Goal: Task Accomplishment & Management: Manage account settings

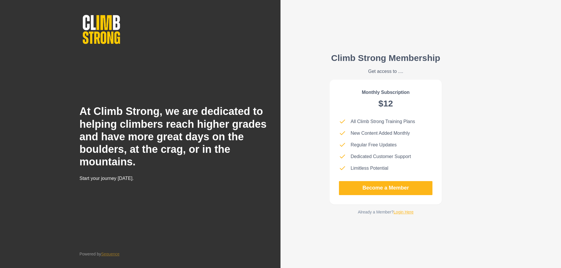
click at [408, 216] on div "Climb Strong Membership Get access to .... Monthly Subscription $12 All Climb S…" at bounding box center [385, 134] width 131 height 191
click at [408, 213] on link "Login Here" at bounding box center [403, 212] width 20 height 5
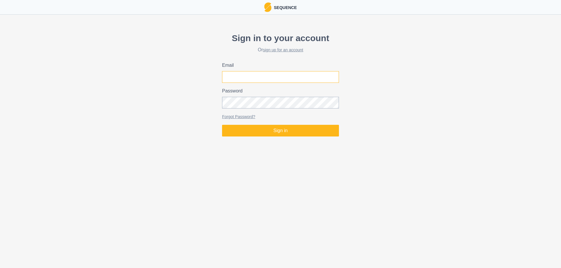
type input "[EMAIL_ADDRESS][DOMAIN_NAME]"
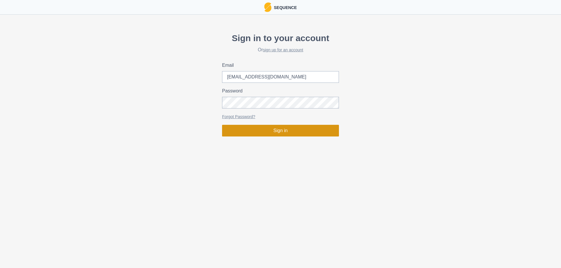
click at [275, 131] on button "Sign in" at bounding box center [280, 131] width 117 height 12
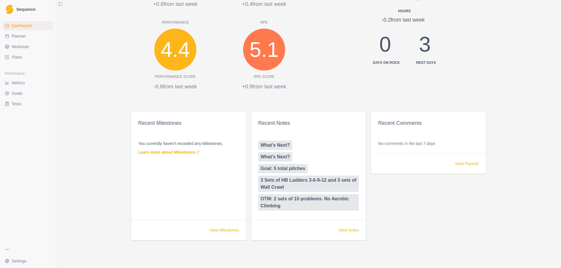
scroll to position [243, 0]
click at [21, 86] on span "Metrics" at bounding box center [18, 83] width 13 height 6
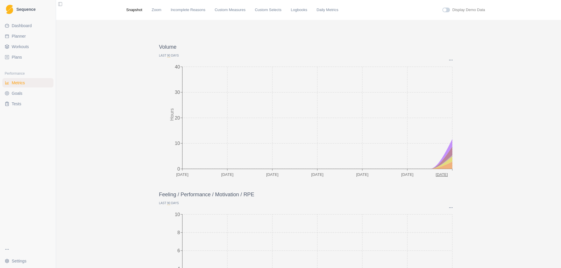
click at [31, 28] on span "Dashboard" at bounding box center [22, 26] width 20 height 6
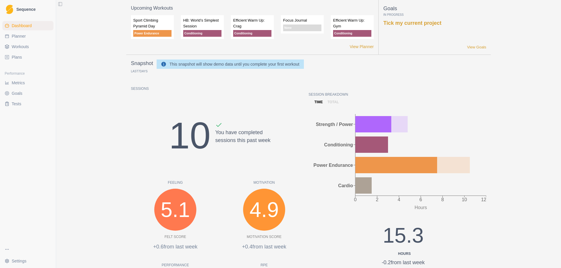
click at [27, 39] on link "Planner" at bounding box center [27, 36] width 51 height 9
select select "month"
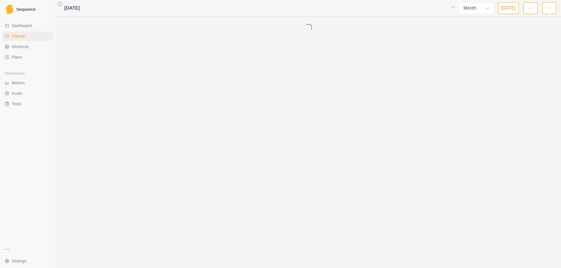
click at [22, 48] on span "Workouts" at bounding box center [20, 47] width 17 height 6
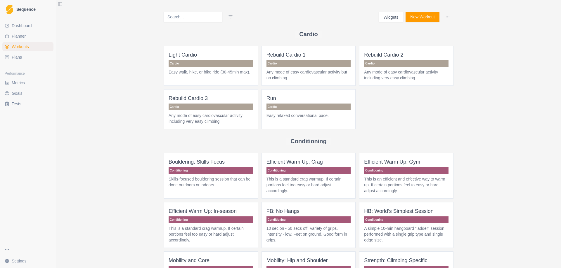
click at [15, 34] on span "Planner" at bounding box center [19, 36] width 14 height 6
select select "month"
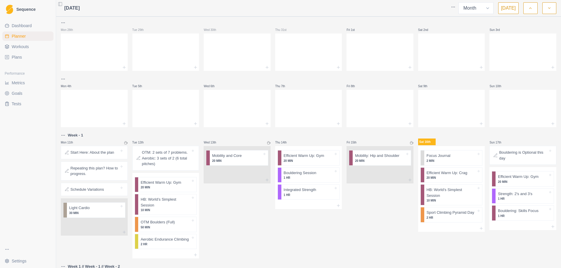
click at [453, 8] on html "Sequence Dashboard Planner Workouts Plans Performance Metrics Goals Tests Setti…" at bounding box center [280, 134] width 561 height 268
click at [430, 26] on div "Clear Planner" at bounding box center [430, 28] width 55 height 9
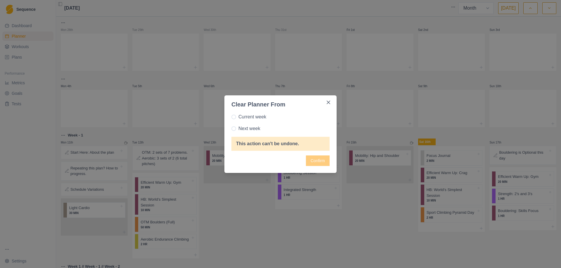
click at [236, 129] on label "Next week" at bounding box center [280, 128] width 98 height 7
click at [231, 129] on input "Next week" at bounding box center [231, 129] width 0 height 0
radio input "true"
click at [324, 164] on button "Confirm" at bounding box center [318, 161] width 24 height 11
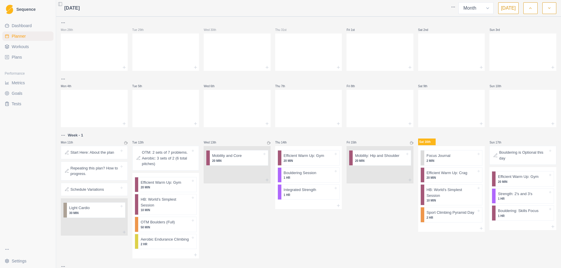
click at [455, 6] on html "Sequence Dashboard Planner Workouts Plans Performance Metrics Goals Tests Setti…" at bounding box center [280, 134] width 561 height 268
click at [429, 27] on div "Clear Planner" at bounding box center [430, 28] width 55 height 9
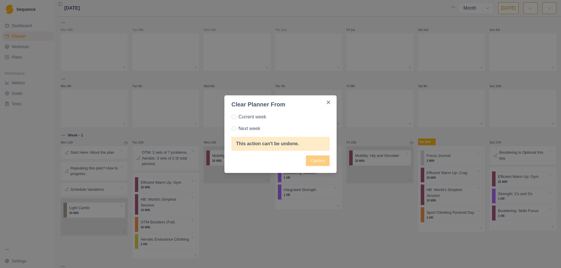
click at [235, 118] on span at bounding box center [233, 117] width 5 height 5
click at [231, 117] on input "Current week" at bounding box center [231, 117] width 0 height 0
radio input "true"
click at [314, 163] on button "Confirm" at bounding box center [318, 161] width 24 height 11
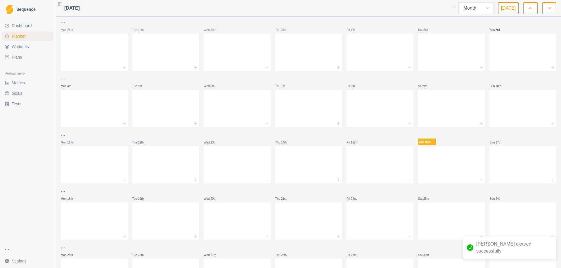
click at [28, 53] on link "Plans" at bounding box center [27, 57] width 51 height 9
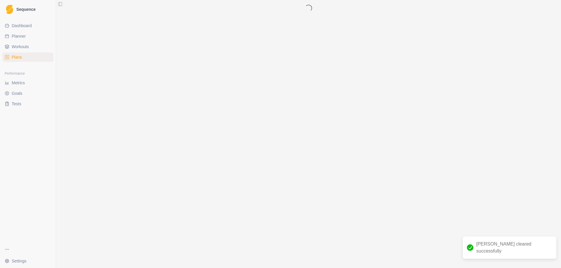
click at [29, 48] on link "Workouts" at bounding box center [27, 46] width 51 height 9
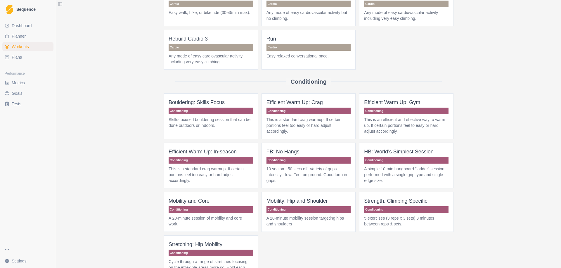
scroll to position [58, 0]
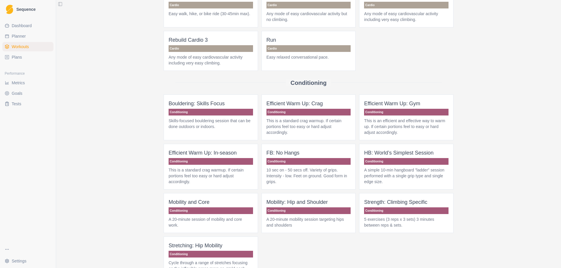
click at [37, 59] on link "Plans" at bounding box center [27, 57] width 51 height 9
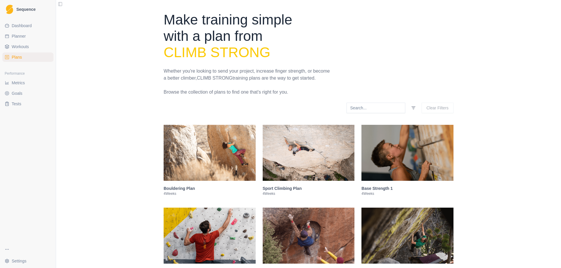
click at [310, 139] on img at bounding box center [309, 153] width 92 height 56
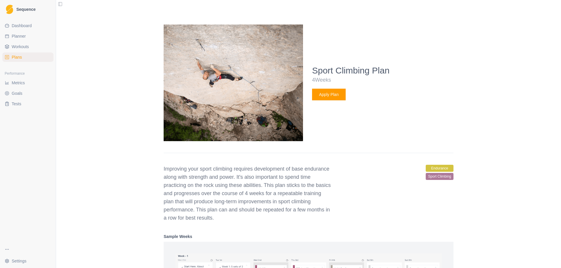
scroll to position [150, 0]
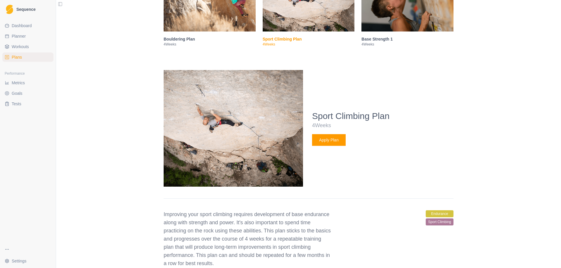
click at [333, 143] on button "Apply Plan" at bounding box center [329, 140] width 34 height 12
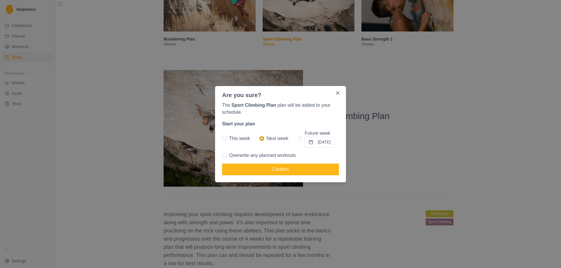
click at [223, 138] on span at bounding box center [224, 138] width 5 height 5
click at [222, 138] on input "This week" at bounding box center [222, 138] width 0 height 0
radio input "true"
click at [270, 171] on button "Confirm" at bounding box center [280, 170] width 117 height 12
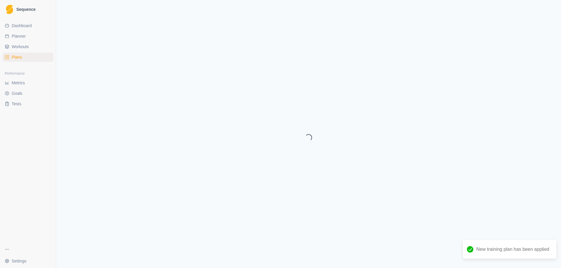
select select "month"
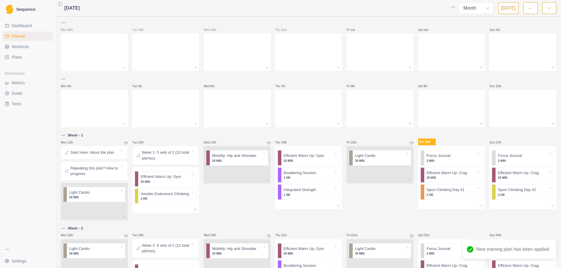
click at [29, 37] on link "Planner" at bounding box center [27, 36] width 51 height 9
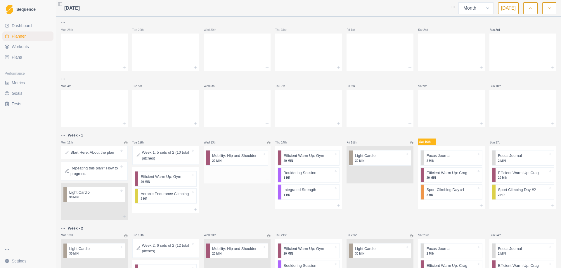
click at [237, 159] on p "20 MIN" at bounding box center [237, 161] width 50 height 4
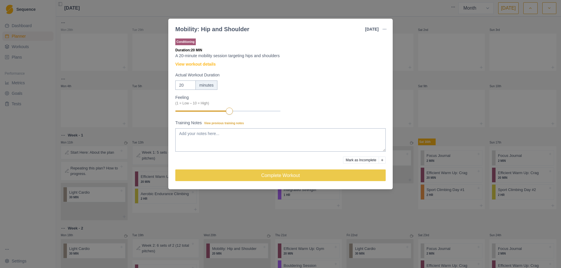
click at [233, 208] on div "Mobility: Hip and Shoulder [DATE] Link To Goal View Workout Metrics Edit Origin…" at bounding box center [280, 134] width 561 height 268
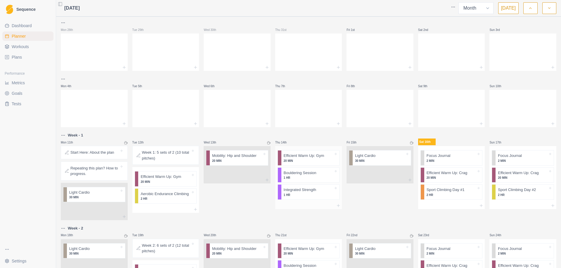
click at [298, 202] on div "Efficient Warm Up: Gym 20 MIN Bouldering Session 1 HR Integrated Strength 1 HR" at bounding box center [308, 174] width 67 height 56
click at [302, 191] on p "Integrated Strength" at bounding box center [300, 190] width 32 height 6
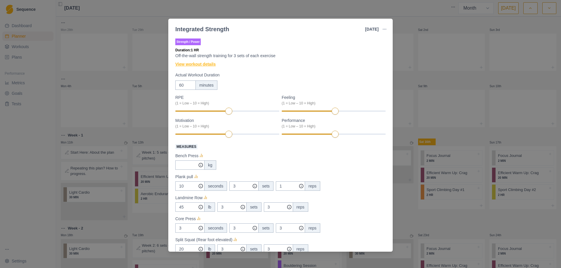
click at [210, 66] on link "View workout details" at bounding box center [195, 64] width 40 height 6
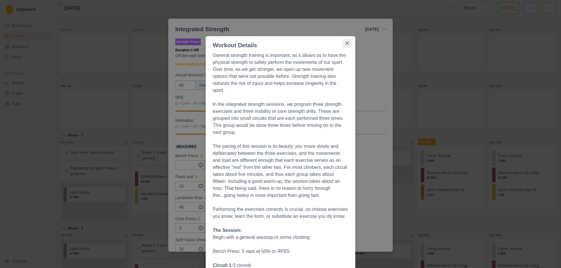
click at [347, 40] on button "Close" at bounding box center [346, 43] width 9 height 9
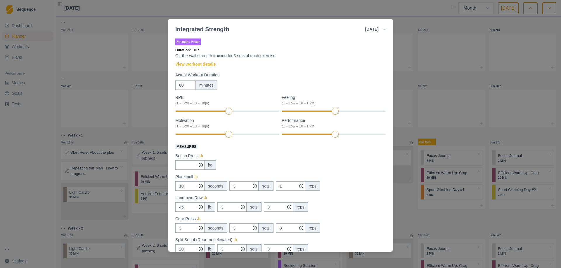
click at [400, 29] on div "Integrated Strength [DATE] Link To Goal View Workout Metrics Edit Original Work…" at bounding box center [280, 134] width 561 height 268
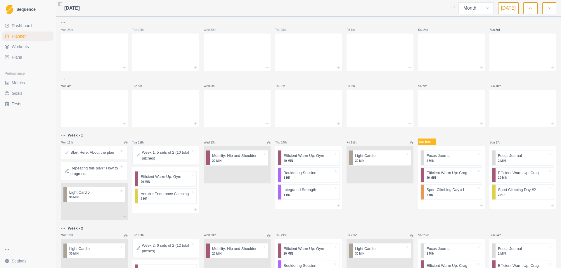
click at [100, 175] on p "Repeating this plan? How to progress." at bounding box center [94, 171] width 49 height 11
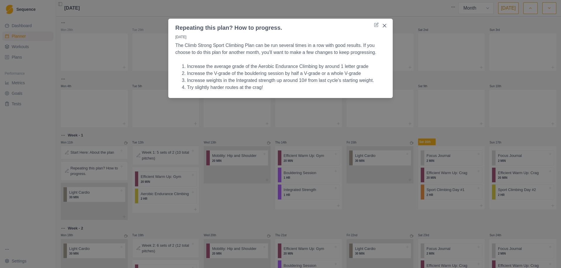
click at [205, 186] on div "Repeating this plan? How to progress. [DATE] The Climb Strong Sport Climbing Pl…" at bounding box center [280, 134] width 561 height 268
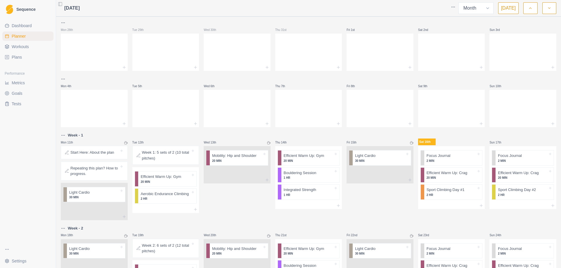
click at [77, 153] on p "Start Here: About the plan" at bounding box center [92, 153] width 44 height 6
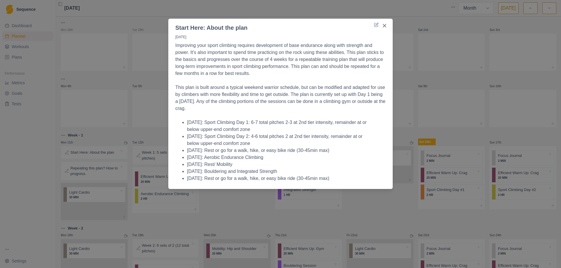
click at [255, 195] on div "Start Here: About the plan [DATE] Improving your sport climbing requires develo…" at bounding box center [280, 134] width 561 height 268
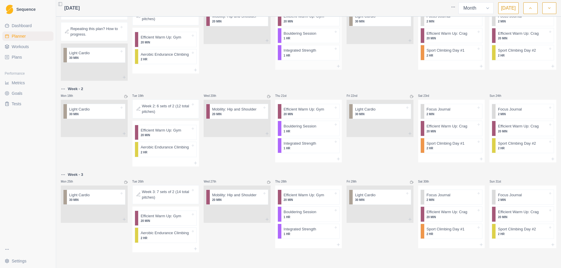
scroll to position [140, 0]
click at [301, 220] on div "Bouldering Session 1 HR" at bounding box center [310, 213] width 58 height 15
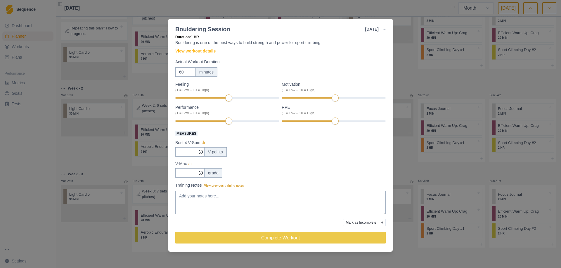
scroll to position [0, 0]
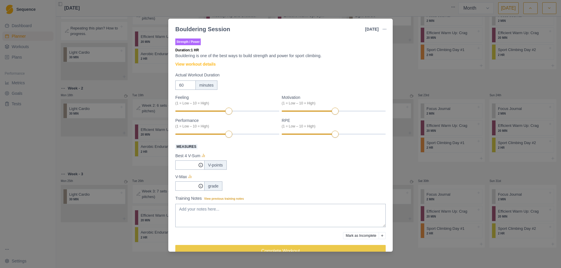
click at [413, 81] on div "Bouldering Session [DATE] Link To Goal View Workout Metrics Edit Original Worko…" at bounding box center [280, 134] width 561 height 268
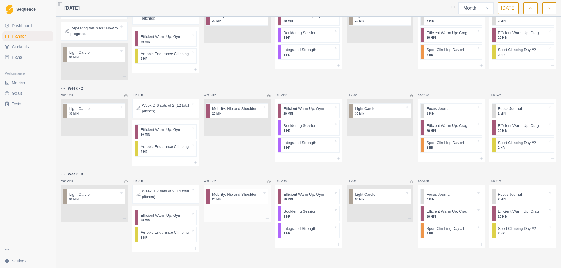
click at [229, 202] on p "20 MIN" at bounding box center [237, 199] width 50 height 4
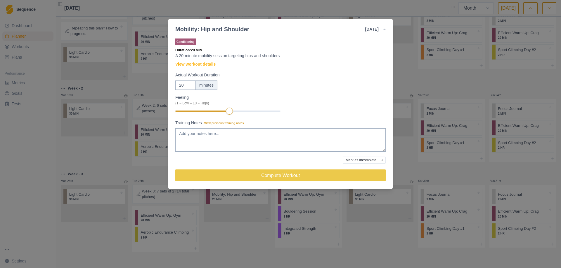
click at [399, 70] on div "Mobility: Hip and Shoulder [DATE] Link To Goal View Workout Metrics Edit Origin…" at bounding box center [280, 134] width 561 height 268
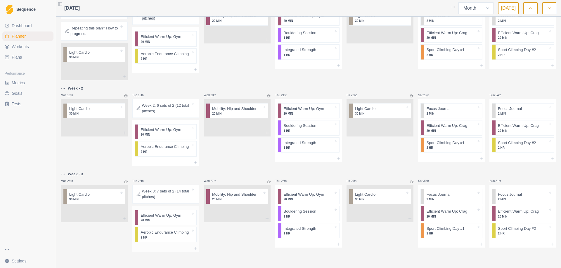
click at [162, 238] on p "2 HR" at bounding box center [165, 238] width 50 height 4
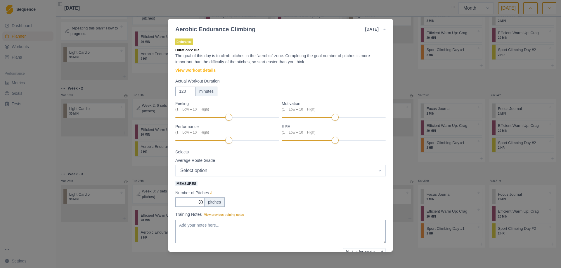
click at [113, 237] on div "Aerobic Endurance Climbing [DATE] Link To Goal View Workout Metrics Edit Origin…" at bounding box center [280, 134] width 561 height 268
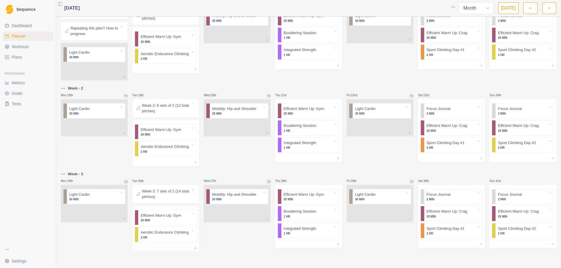
click at [164, 239] on p "2 HR" at bounding box center [165, 238] width 50 height 4
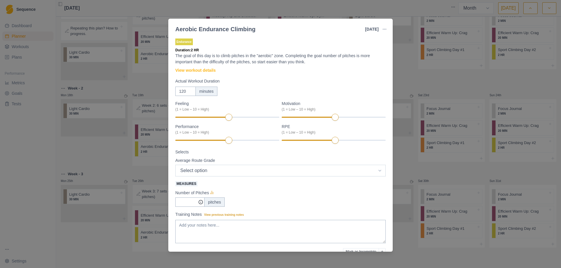
click at [266, 166] on select "Select option 5.6 5.7 5.8 5.9 5.10a 5.10b 5.10c 5.10d 5.11a 5.11b 5.11c 5.11d 5…" at bounding box center [280, 171] width 210 height 12
click at [268, 195] on div "Number of Pitches" at bounding box center [280, 193] width 210 height 7
click at [203, 68] on link "View workout details" at bounding box center [195, 70] width 40 height 6
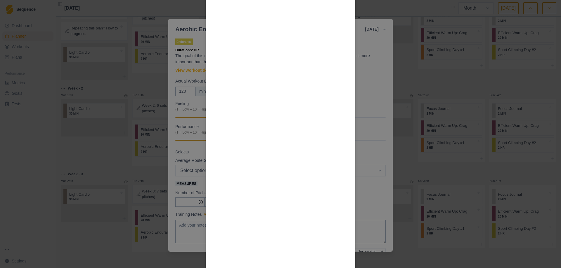
scroll to position [332, 0]
click at [362, 90] on div "Workout Details The goal of this day is to climb pitches in the "aerobic" zone …" at bounding box center [280, 134] width 561 height 268
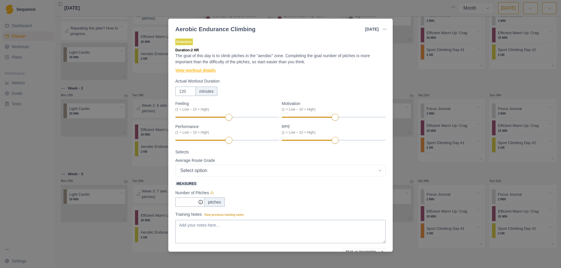
click at [210, 73] on link "View workout details" at bounding box center [195, 70] width 40 height 6
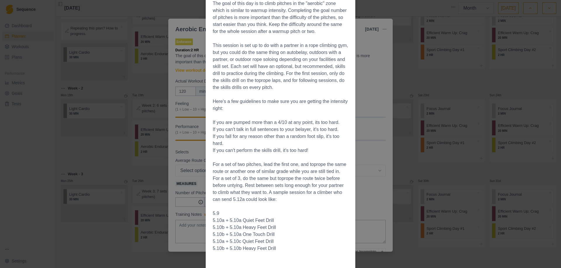
scroll to position [88, 0]
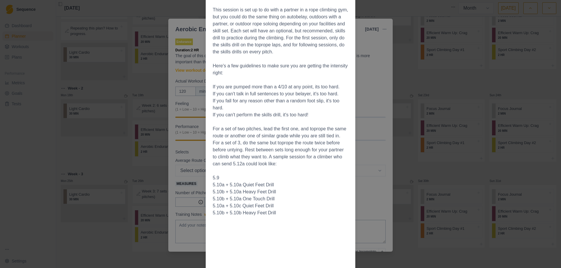
click at [361, 187] on div "Workout Details The goal of this day is to climb pitches in the "aerobic" zone …" at bounding box center [280, 134] width 561 height 268
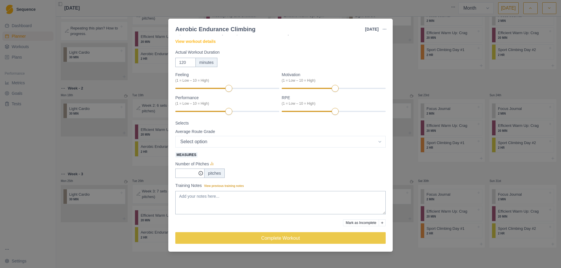
scroll to position [29, 0]
click at [407, 56] on div "Aerobic Endurance Climbing [DATE] Link To Goal View Workout Metrics Edit Origin…" at bounding box center [280, 134] width 561 height 268
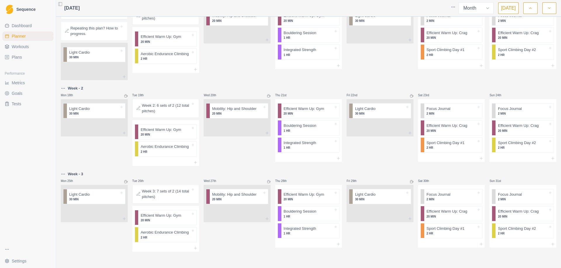
click at [164, 111] on p "Week 2: 6 sets of 2 (12 total pitches)" at bounding box center [166, 108] width 49 height 11
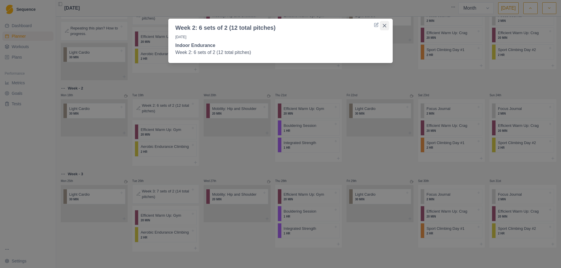
click at [384, 24] on icon "Close" at bounding box center [385, 26] width 4 height 4
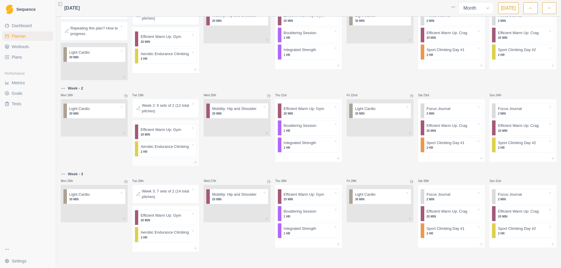
click at [158, 147] on p "Aerobic Endurance Climbing" at bounding box center [164, 147] width 48 height 6
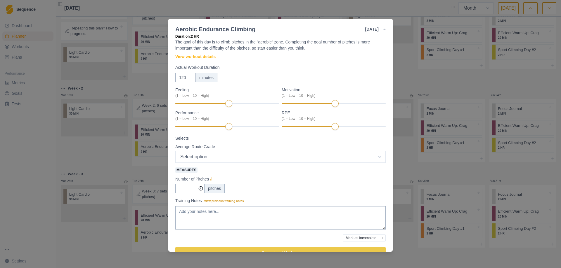
scroll to position [0, 0]
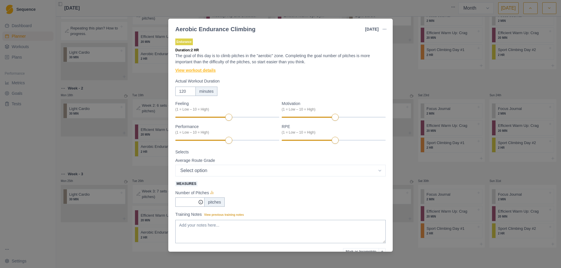
click at [199, 70] on link "View workout details" at bounding box center [195, 70] width 40 height 6
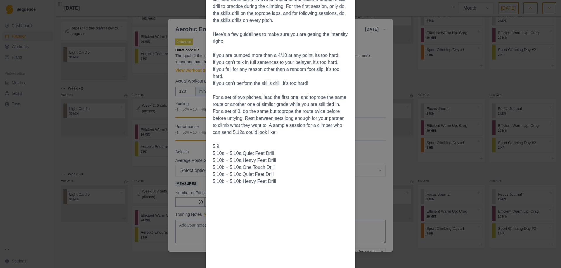
scroll to position [234, 0]
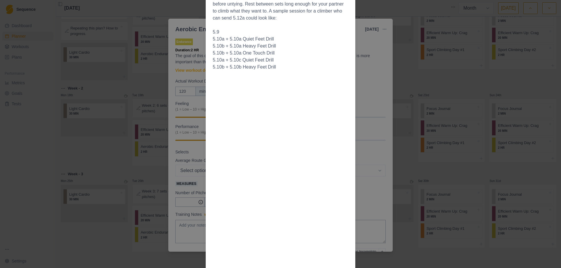
click at [403, 252] on div "Workout Details The goal of this day is to climb pitches in the "aerobic" zone …" at bounding box center [280, 134] width 561 height 268
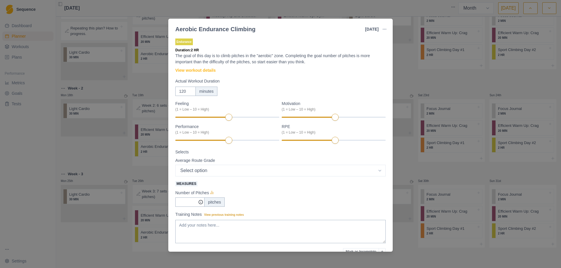
click at [400, 163] on div "Aerobic Endurance Climbing [DATE] Link To Goal View Workout Metrics Edit Origin…" at bounding box center [280, 134] width 561 height 268
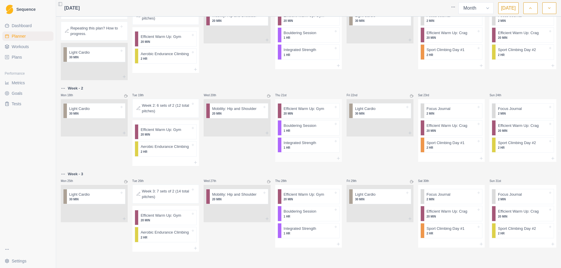
click at [310, 127] on p "Bouldering Session" at bounding box center [300, 126] width 33 height 6
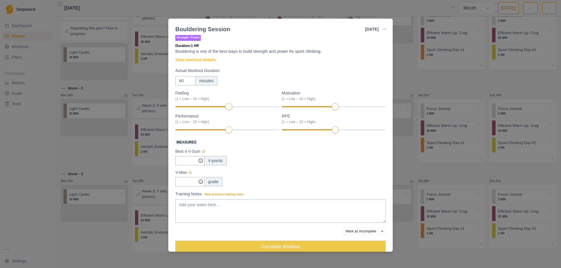
scroll to position [0, 0]
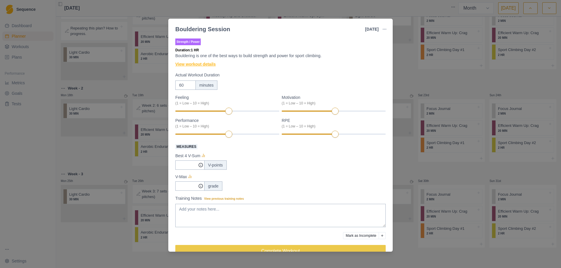
click at [210, 65] on link "View workout details" at bounding box center [195, 64] width 40 height 6
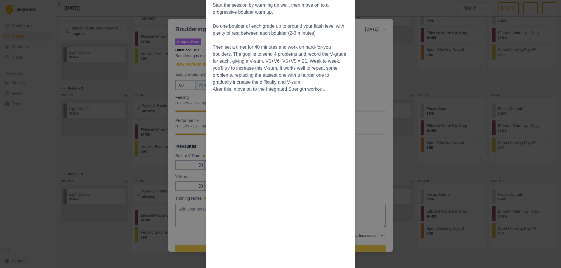
scroll to position [196, 0]
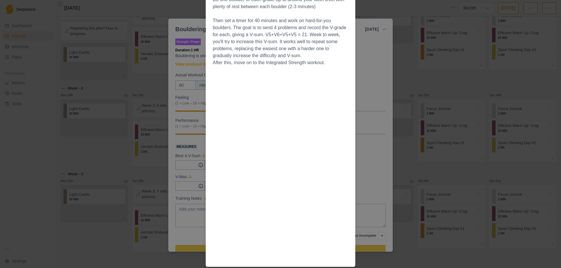
click at [380, 81] on div "Workout Details Strength training is important, as it allows us to have the phy…" at bounding box center [280, 134] width 561 height 268
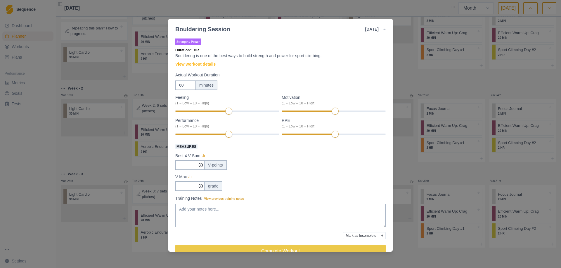
click at [407, 78] on div "Bouldering Session [DATE] Link To Goal View Workout Metrics Edit Original Worko…" at bounding box center [280, 134] width 561 height 268
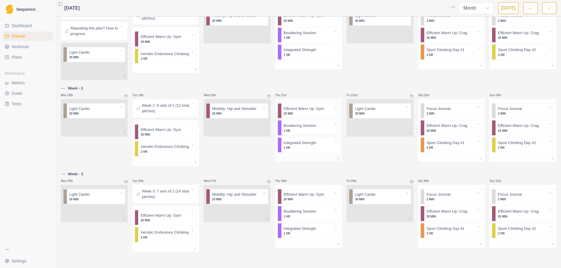
click at [311, 148] on p "1 HR" at bounding box center [309, 148] width 50 height 4
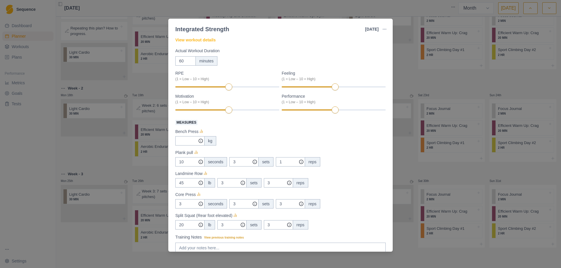
scroll to position [0, 0]
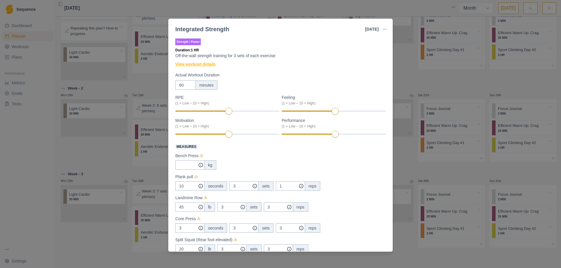
click at [204, 67] on link "View workout details" at bounding box center [195, 64] width 40 height 6
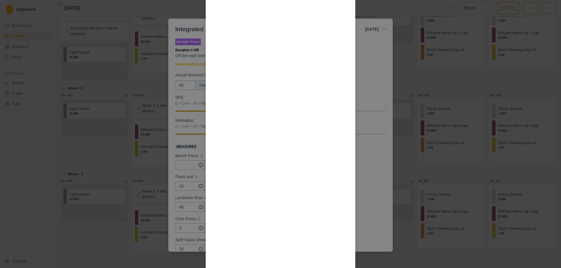
scroll to position [467, 0]
click at [367, 227] on div "Workout Details General strength training is important, as it allows us to have…" at bounding box center [280, 134] width 561 height 268
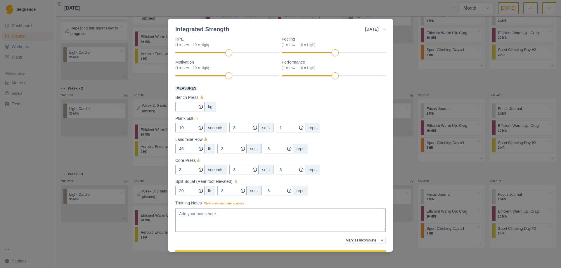
scroll to position [0, 0]
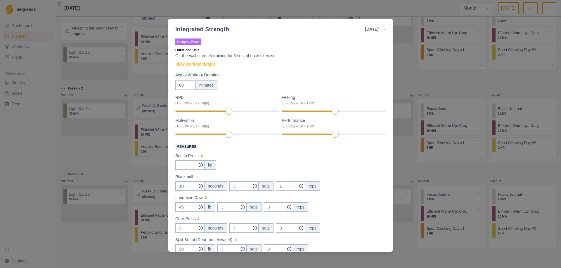
click at [196, 64] on link "View workout details" at bounding box center [195, 64] width 40 height 6
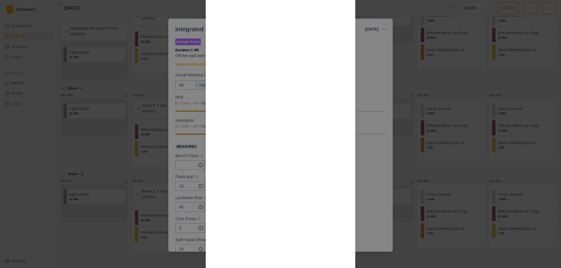
scroll to position [675, 0]
click at [361, 215] on div "Workout Details General strength training is important, as it allows us to have…" at bounding box center [280, 134] width 561 height 268
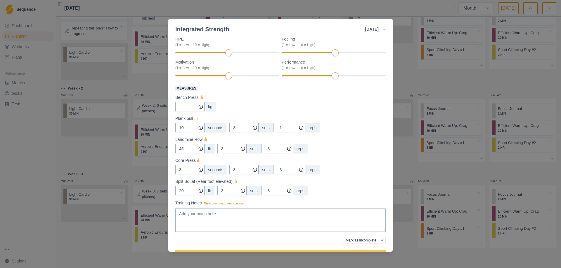
scroll to position [76, 0]
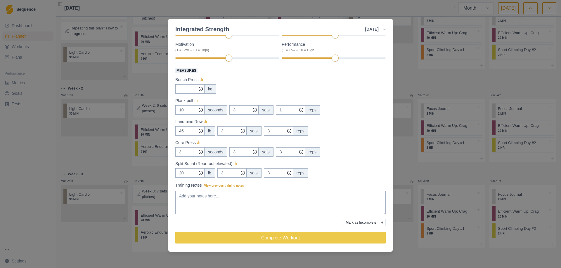
click at [404, 253] on div "Integrated Strength [DATE] Link To Goal View Workout Metrics Edit Original Work…" at bounding box center [280, 134] width 561 height 268
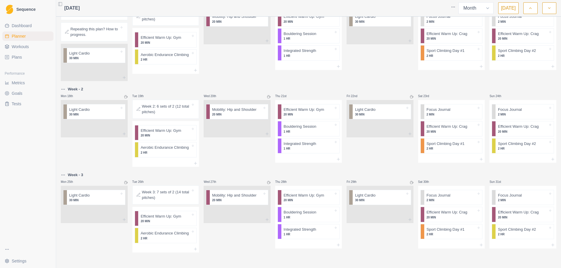
scroll to position [140, 0]
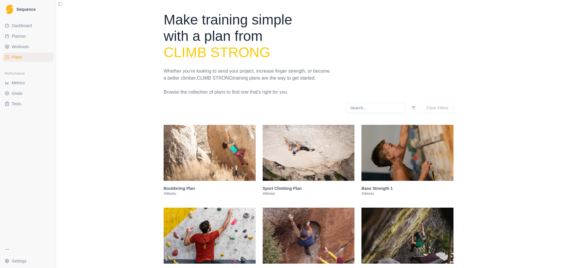
click at [320, 150] on img at bounding box center [309, 153] width 92 height 56
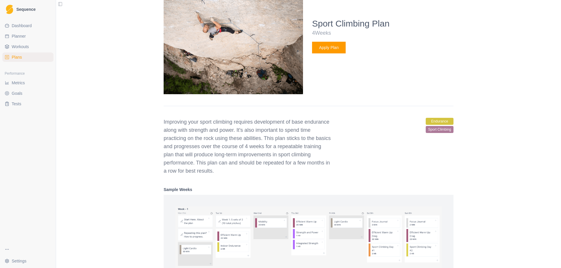
scroll to position [325, 0]
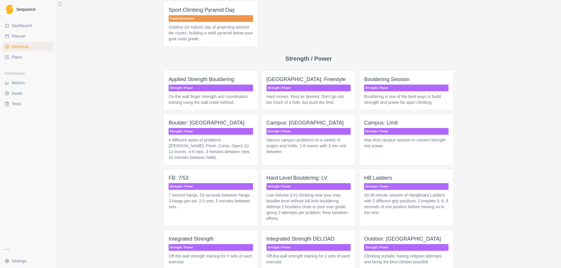
scroll to position [765, 0]
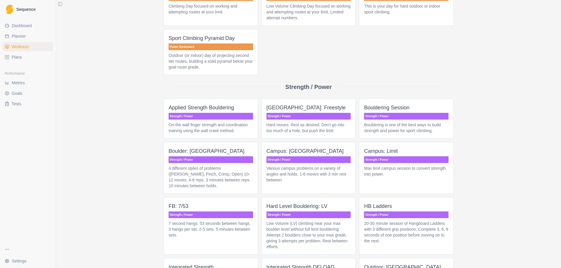
click at [24, 40] on link "Planner" at bounding box center [27, 36] width 51 height 9
select select "month"
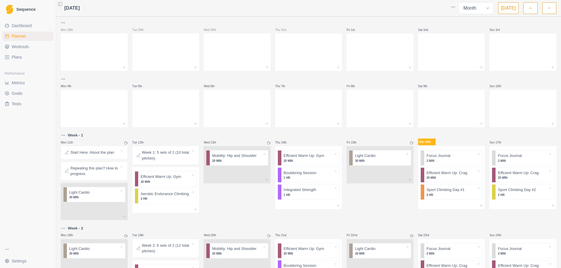
click at [451, 11] on html "Sequence Dashboard Planner Workouts Plans Performance Metrics Goals Tests Setti…" at bounding box center [280, 134] width 561 height 268
click at [424, 32] on div "Clear Planner" at bounding box center [430, 28] width 55 height 9
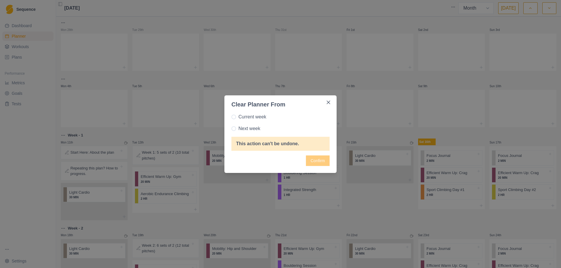
click at [237, 128] on label "Next week" at bounding box center [280, 128] width 98 height 7
click at [231, 129] on input "Next week" at bounding box center [231, 129] width 0 height 0
radio input "true"
click at [233, 117] on span at bounding box center [233, 117] width 5 height 5
click at [231, 117] on input "Current week" at bounding box center [231, 117] width 0 height 0
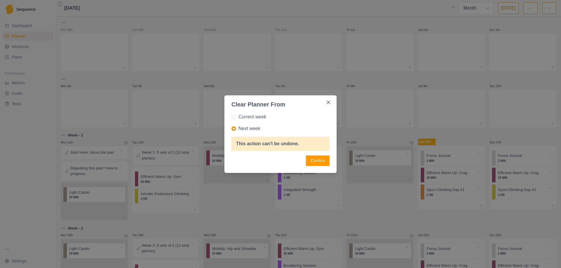
radio input "true"
click at [324, 161] on button "Confirm" at bounding box center [318, 161] width 24 height 11
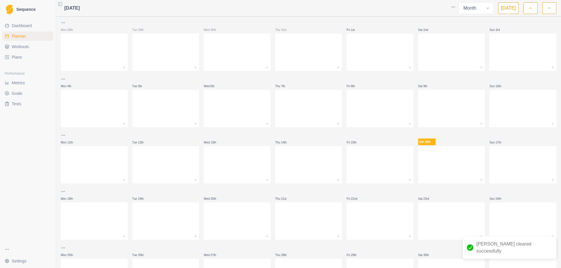
click at [28, 46] on span "Workouts" at bounding box center [20, 47] width 17 height 6
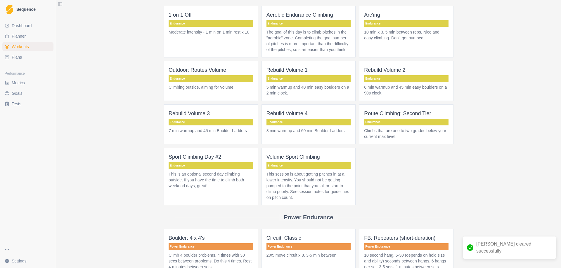
scroll to position [438, 0]
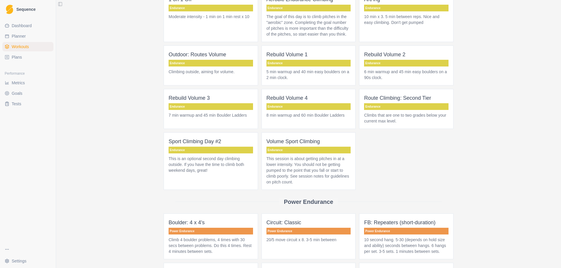
click at [11, 60] on link "Plans" at bounding box center [27, 57] width 51 height 9
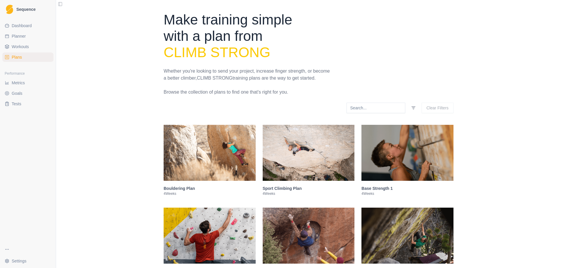
click at [25, 42] on link "Workouts" at bounding box center [27, 46] width 51 height 9
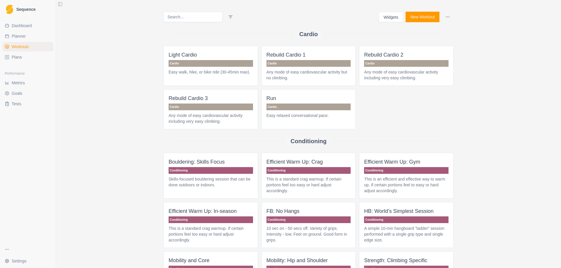
click at [22, 60] on link "Plans" at bounding box center [27, 57] width 51 height 9
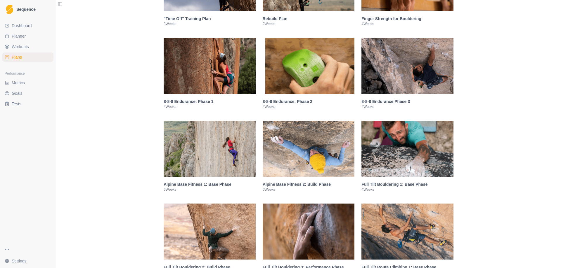
scroll to position [350, 0]
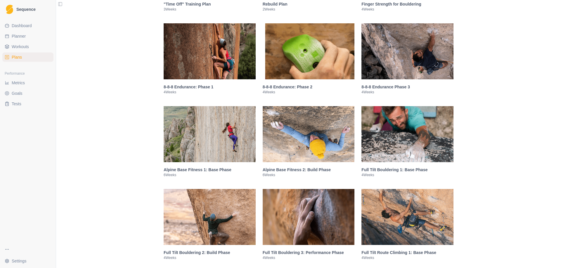
click at [219, 26] on img at bounding box center [210, 51] width 92 height 56
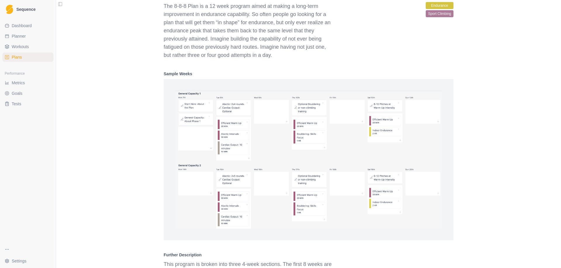
scroll to position [632, 0]
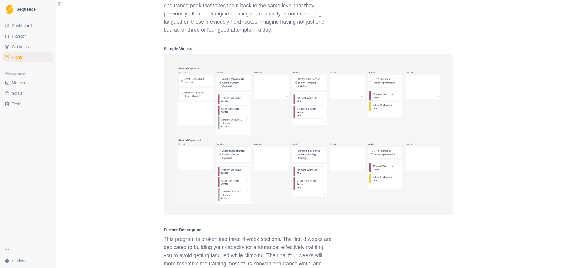
drag, startPoint x: 112, startPoint y: 2, endPoint x: 45, endPoint y: 5, distance: 67.6
click at [100, 58] on div "Make training simple with a plan from Climb Strong Whether you're looking to se…" at bounding box center [308, 219] width 505 height 1703
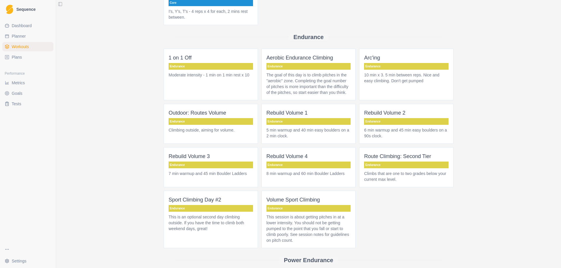
scroll to position [584, 0]
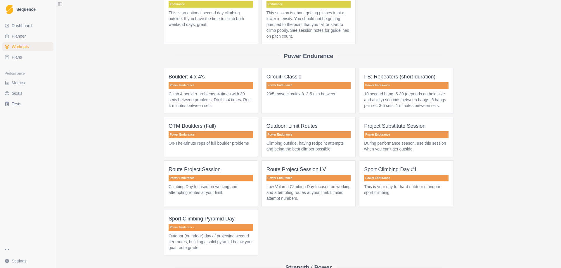
click at [19, 60] on span "Plans" at bounding box center [17, 57] width 10 height 6
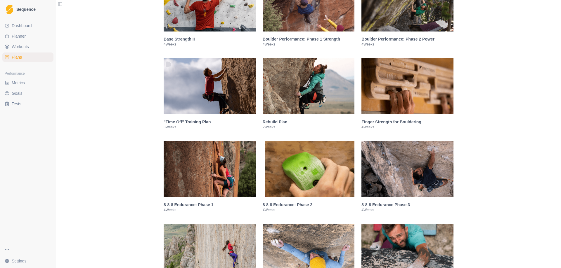
scroll to position [292, 0]
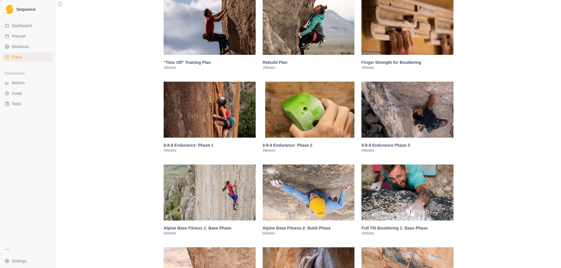
click at [306, 110] on img at bounding box center [309, 110] width 92 height 56
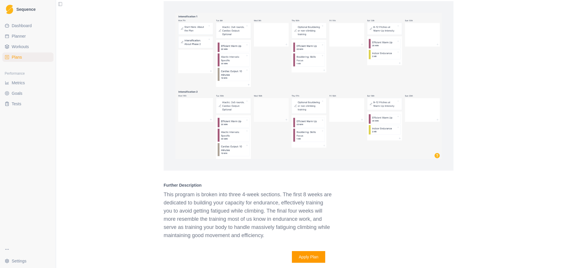
scroll to position [690, 0]
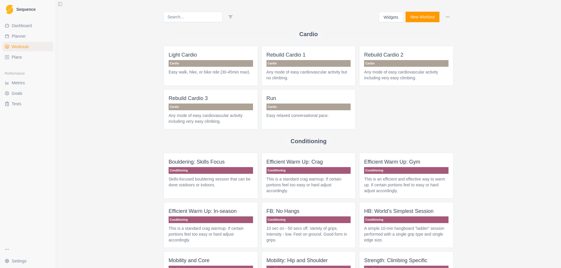
click at [27, 38] on link "Planner" at bounding box center [27, 36] width 51 height 9
select select "month"
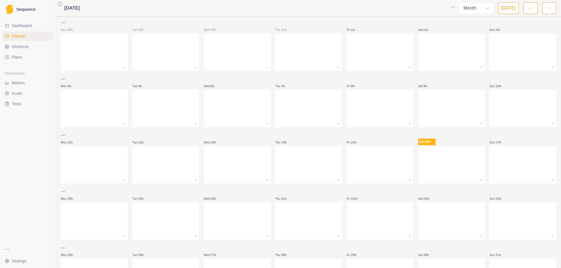
click at [10, 58] on link "Plans" at bounding box center [27, 57] width 51 height 9
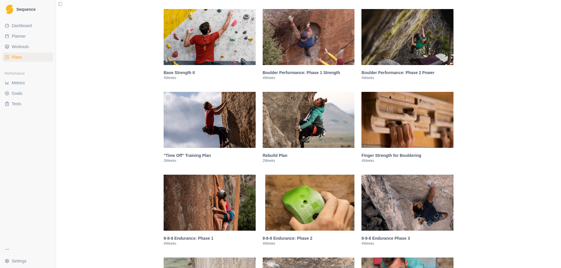
scroll to position [204, 0]
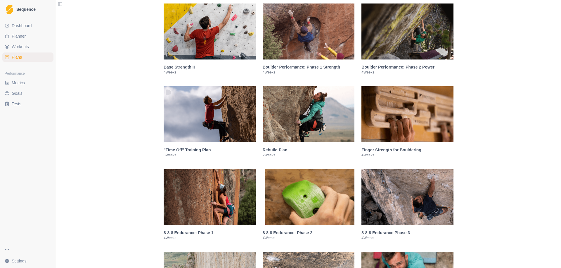
click at [371, 98] on img at bounding box center [407, 114] width 92 height 56
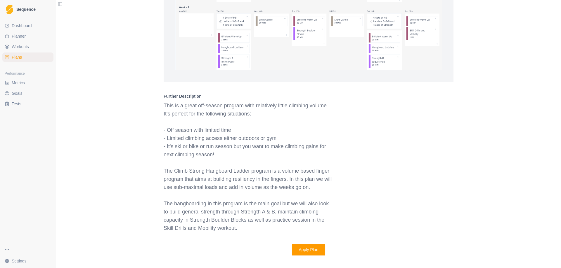
scroll to position [695, 0]
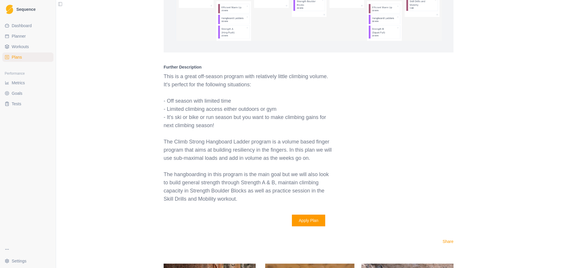
select select "month"
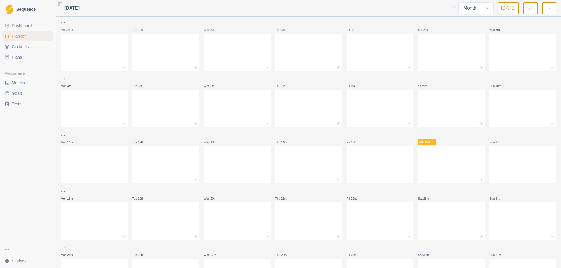
click at [24, 60] on link "Plans" at bounding box center [27, 57] width 51 height 9
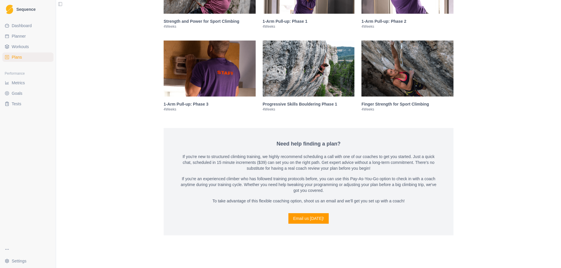
click at [402, 84] on img at bounding box center [407, 69] width 92 height 56
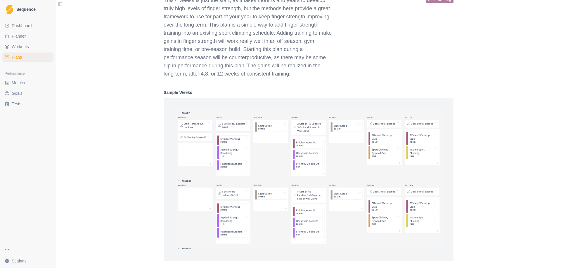
scroll to position [1242, 0]
